Goal: Obtain resource: Obtain resource

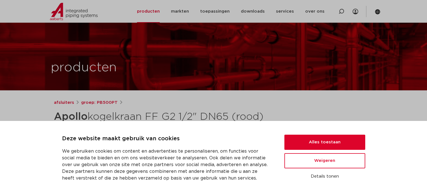
scroll to position [84, 0]
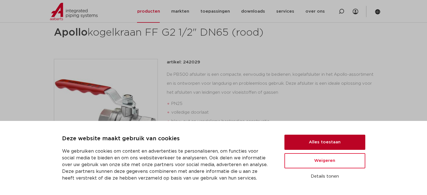
click at [321, 141] on button "Alles toestaan" at bounding box center [324, 142] width 81 height 15
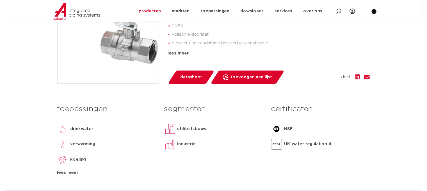
scroll to position [168, 0]
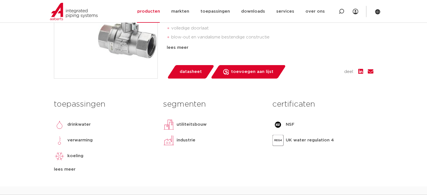
click at [202, 79] on link "datasheet" at bounding box center [191, 71] width 48 height 13
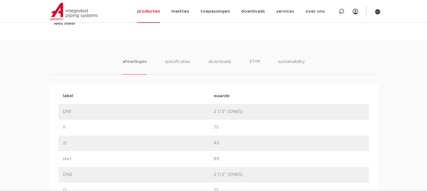
scroll to position [337, 0]
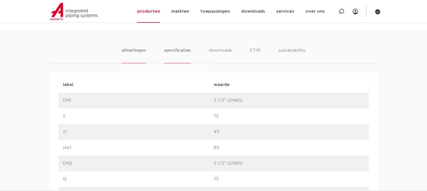
click at [177, 63] on li "specificaties" at bounding box center [177, 55] width 27 height 16
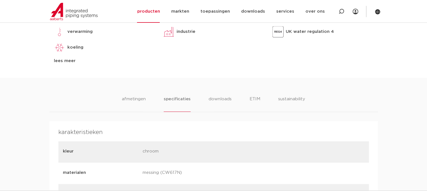
scroll to position [281, 0]
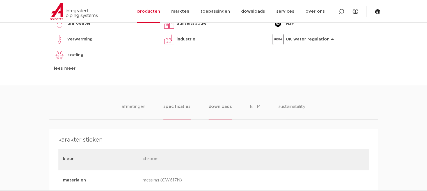
click at [221, 118] on li "downloads" at bounding box center [219, 111] width 23 height 16
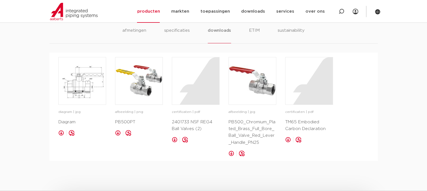
scroll to position [365, 0]
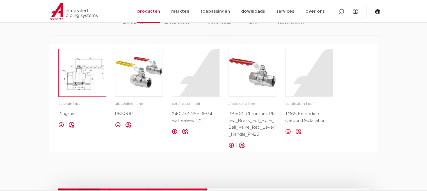
click at [90, 79] on img at bounding box center [82, 72] width 47 height 47
click at [259, 95] on img at bounding box center [252, 72] width 47 height 47
click at [250, 35] on li "ETIM" at bounding box center [254, 27] width 10 height 16
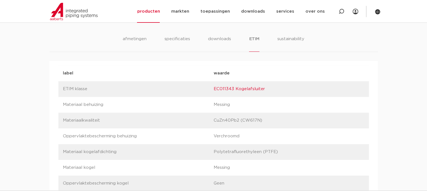
scroll to position [337, 0]
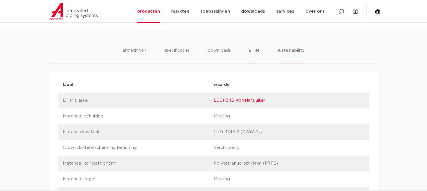
click at [282, 63] on li "sustainability" at bounding box center [290, 55] width 27 height 16
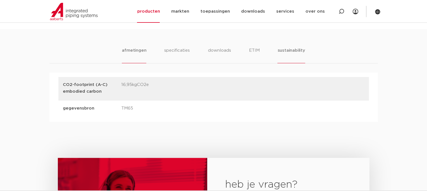
click at [137, 63] on li "afmetingen" at bounding box center [134, 55] width 24 height 16
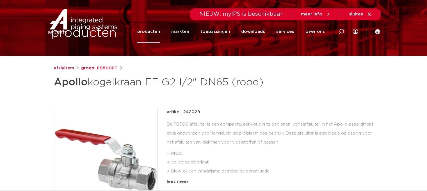
scroll to position [84, 0]
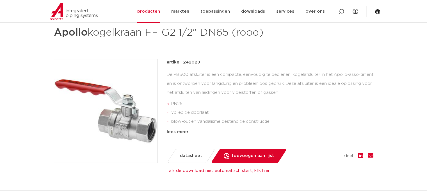
drag, startPoint x: 199, startPoint y: 76, endPoint x: 183, endPoint y: 76, distance: 16.0
click at [183, 66] on div "artikel: 242029" at bounding box center [270, 62] width 207 height 7
copy p "242029"
